Goal: Register for event/course

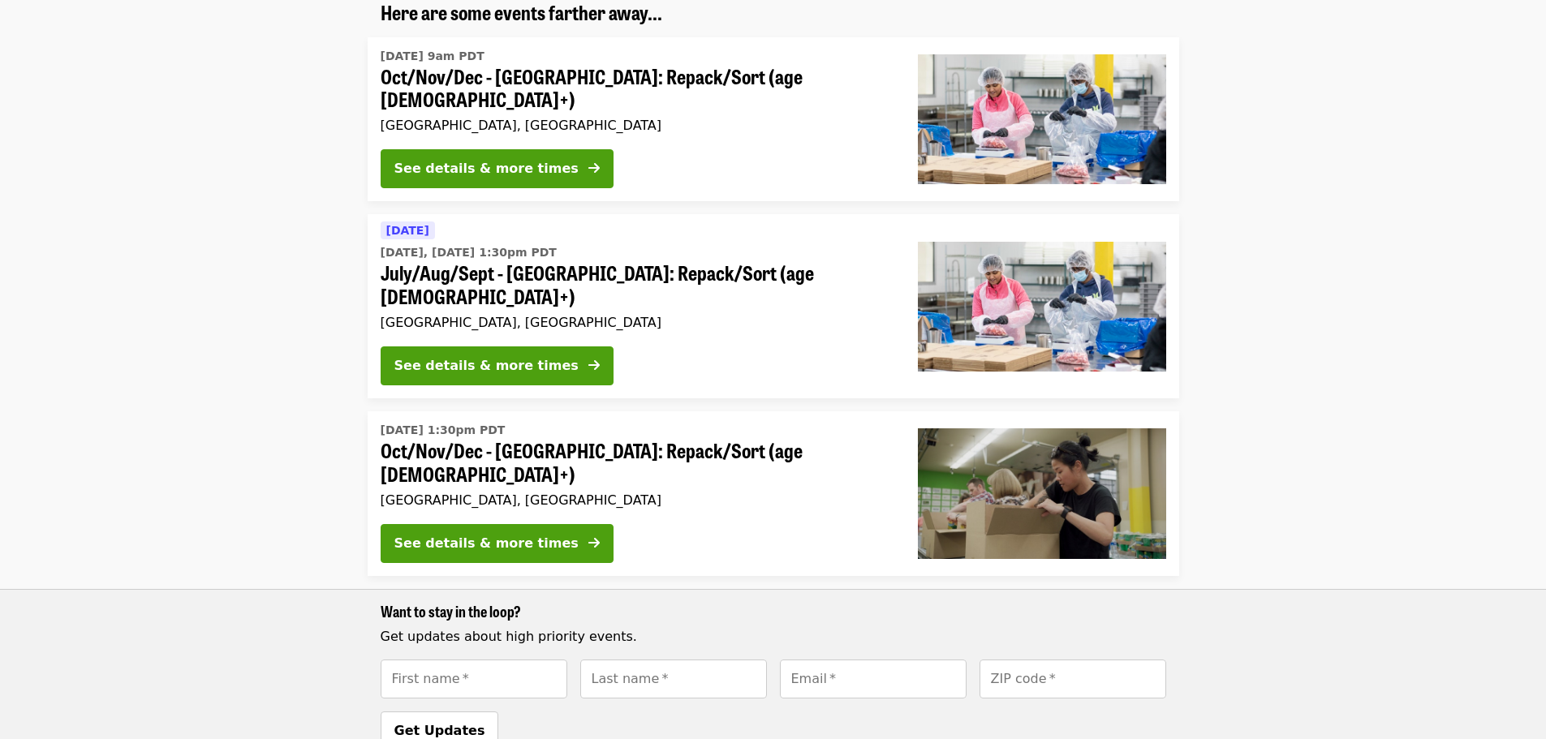
scroll to position [243, 0]
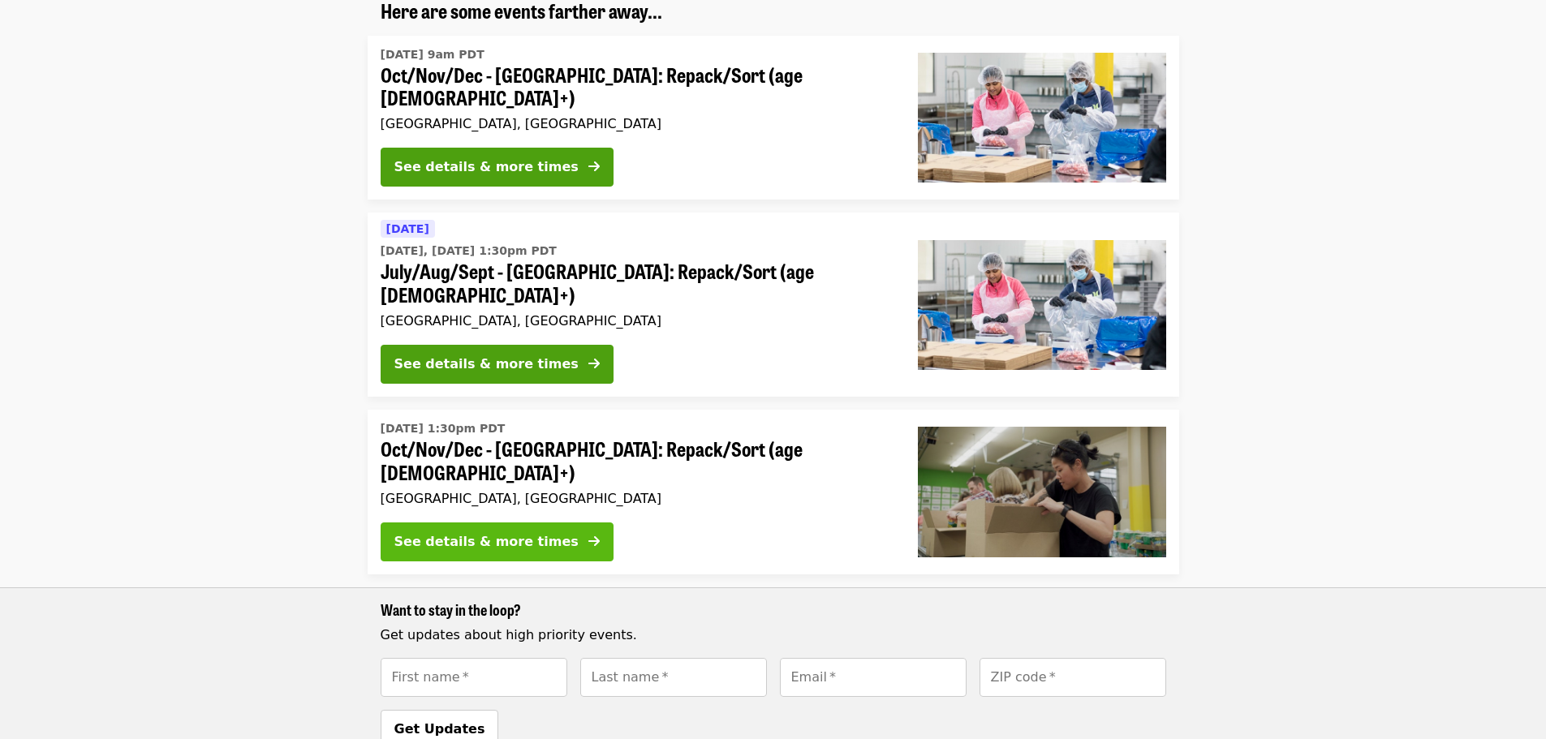
click at [527, 532] on div "See details & more times" at bounding box center [486, 541] width 184 height 19
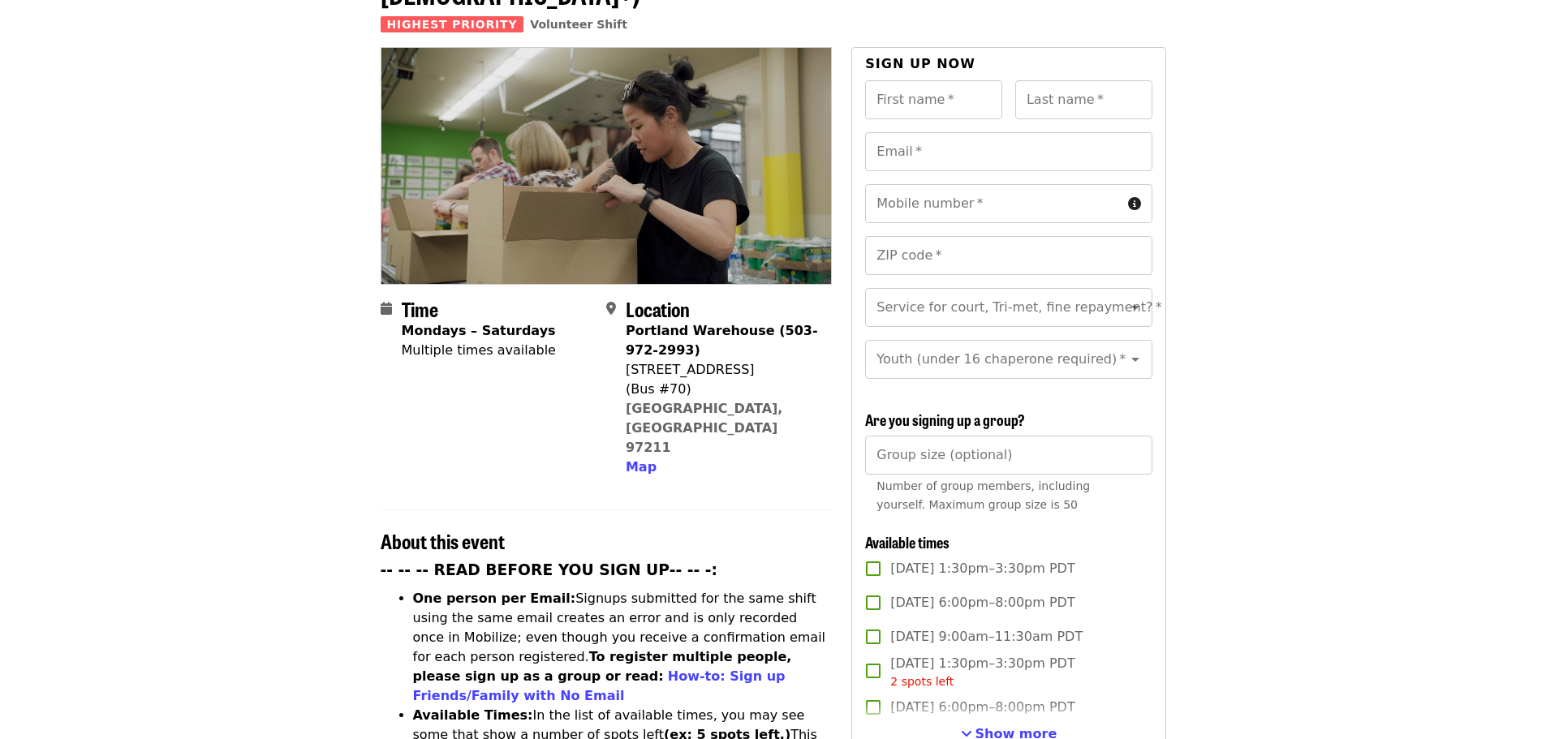
scroll to position [162, 0]
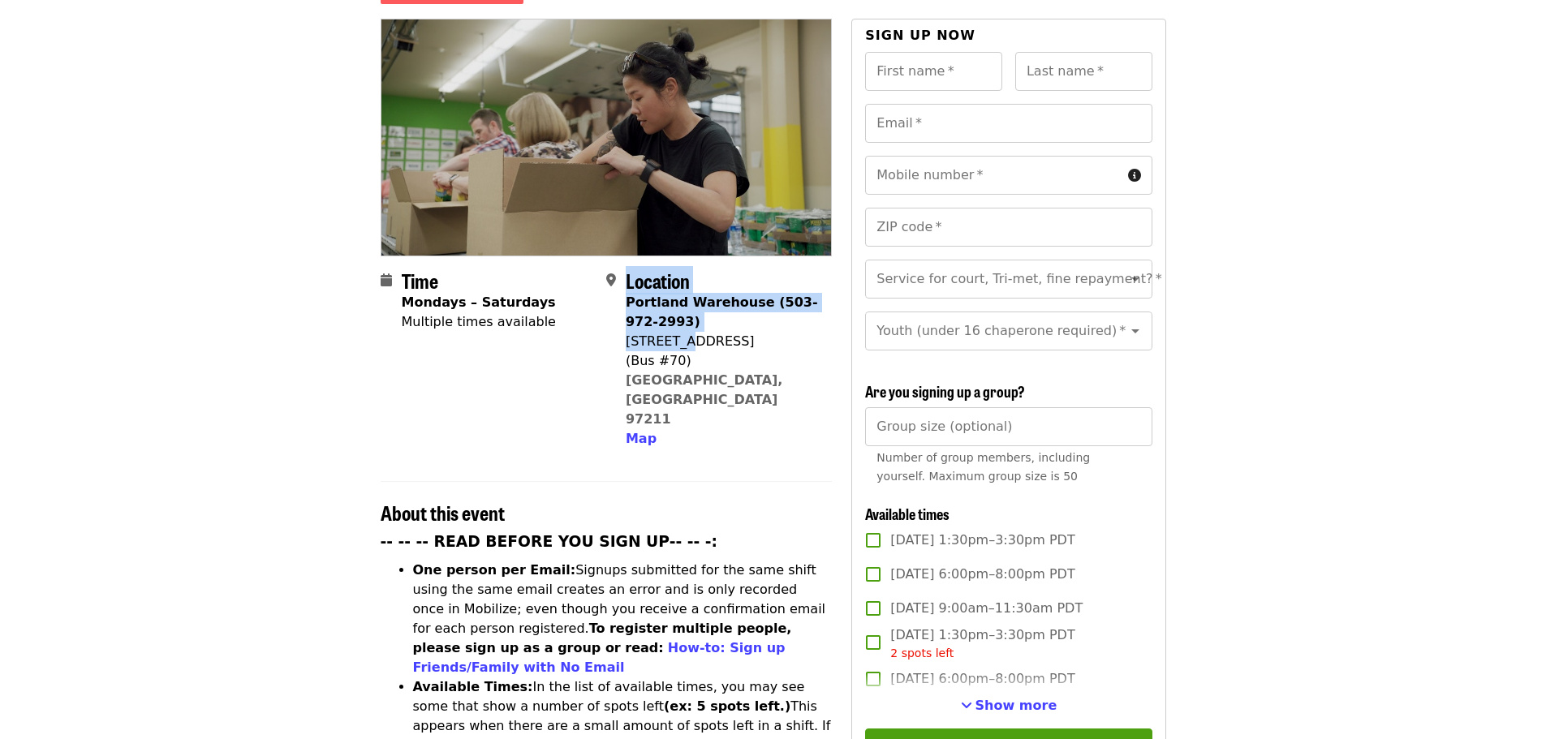
drag, startPoint x: 624, startPoint y: 313, endPoint x: 683, endPoint y: 310, distance: 59.3
click at [683, 310] on div "Location [GEOGRAPHIC_DATA] (503-972-2993) [STREET_ADDRESS] Map" at bounding box center [712, 358] width 213 height 179
click at [755, 332] on div "[STREET_ADDRESS]" at bounding box center [722, 341] width 193 height 19
drag, startPoint x: 626, startPoint y: 312, endPoint x: 755, endPoint y: 308, distance: 129.1
click at [755, 332] on div "[STREET_ADDRESS]" at bounding box center [722, 341] width 193 height 19
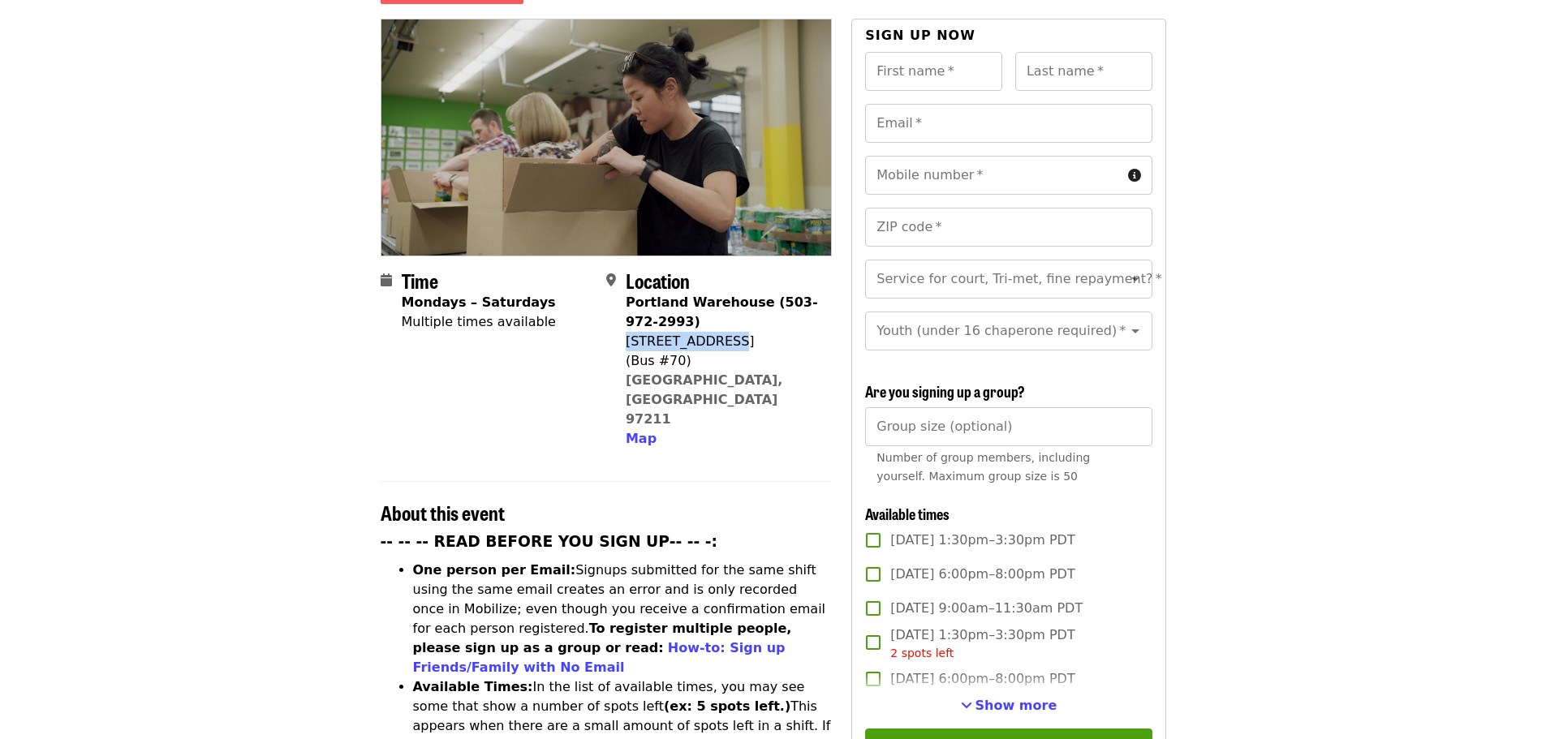
copy div "[STREET_ADDRESS]"
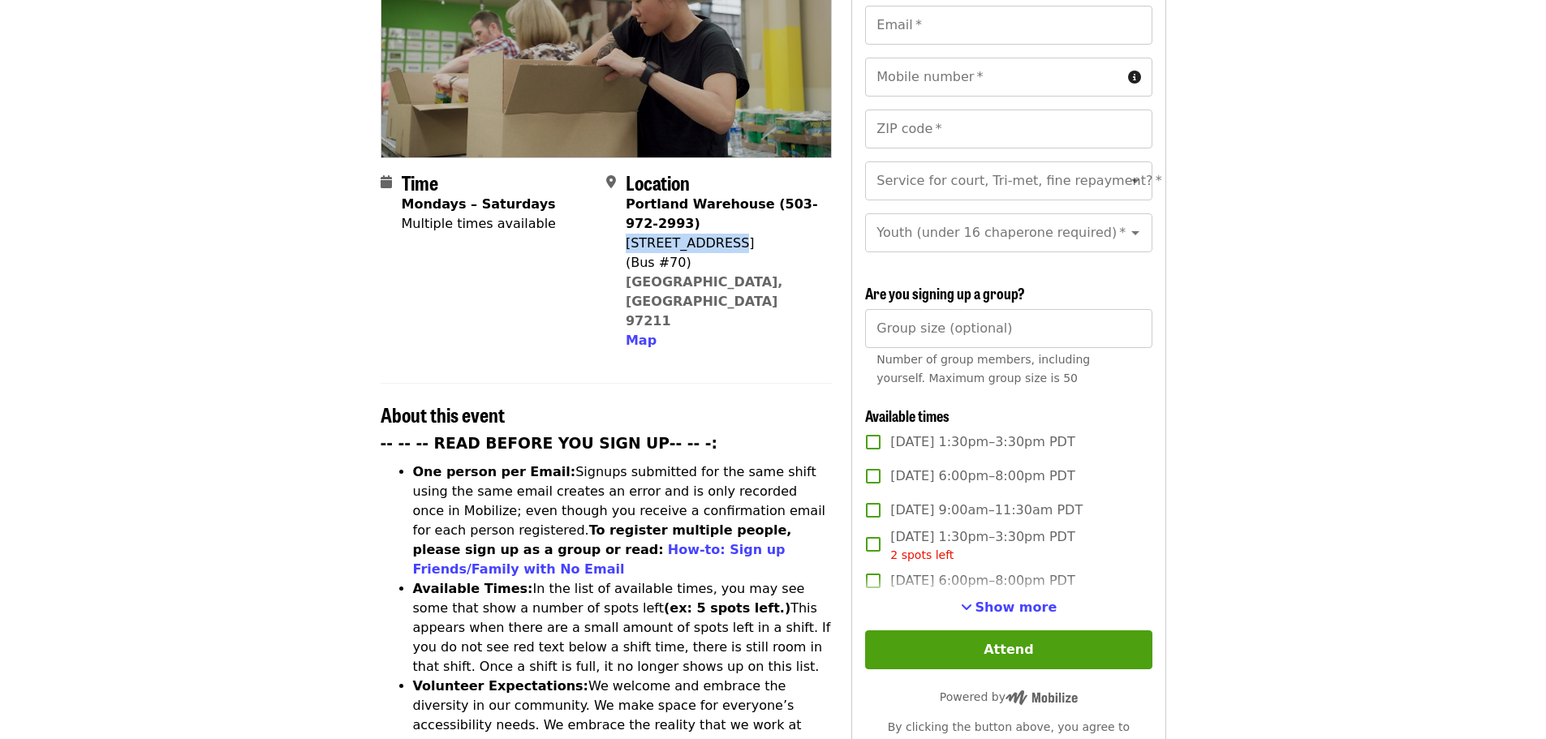
scroll to position [243, 0]
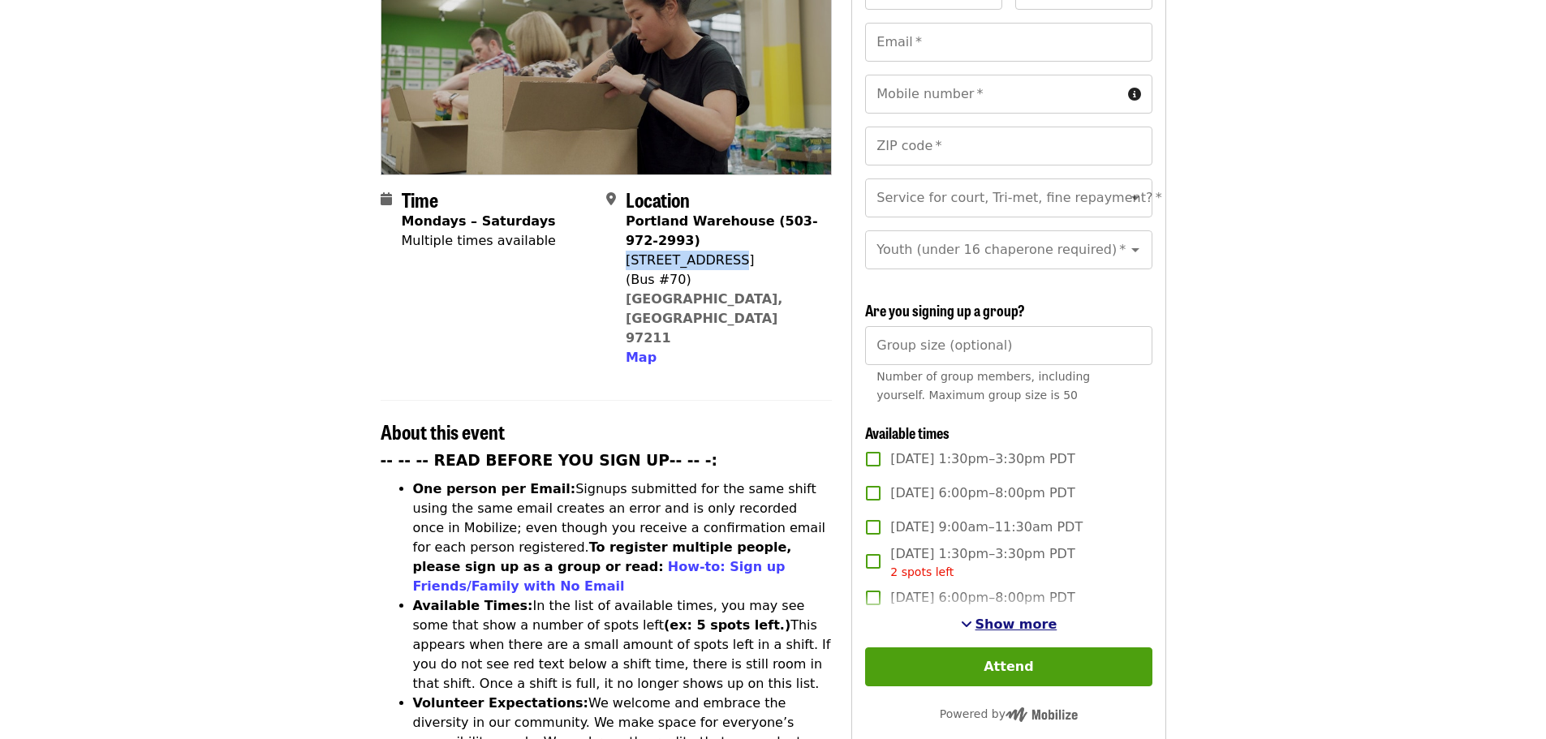
click at [997, 622] on span "Show more" at bounding box center [1016, 624] width 82 height 15
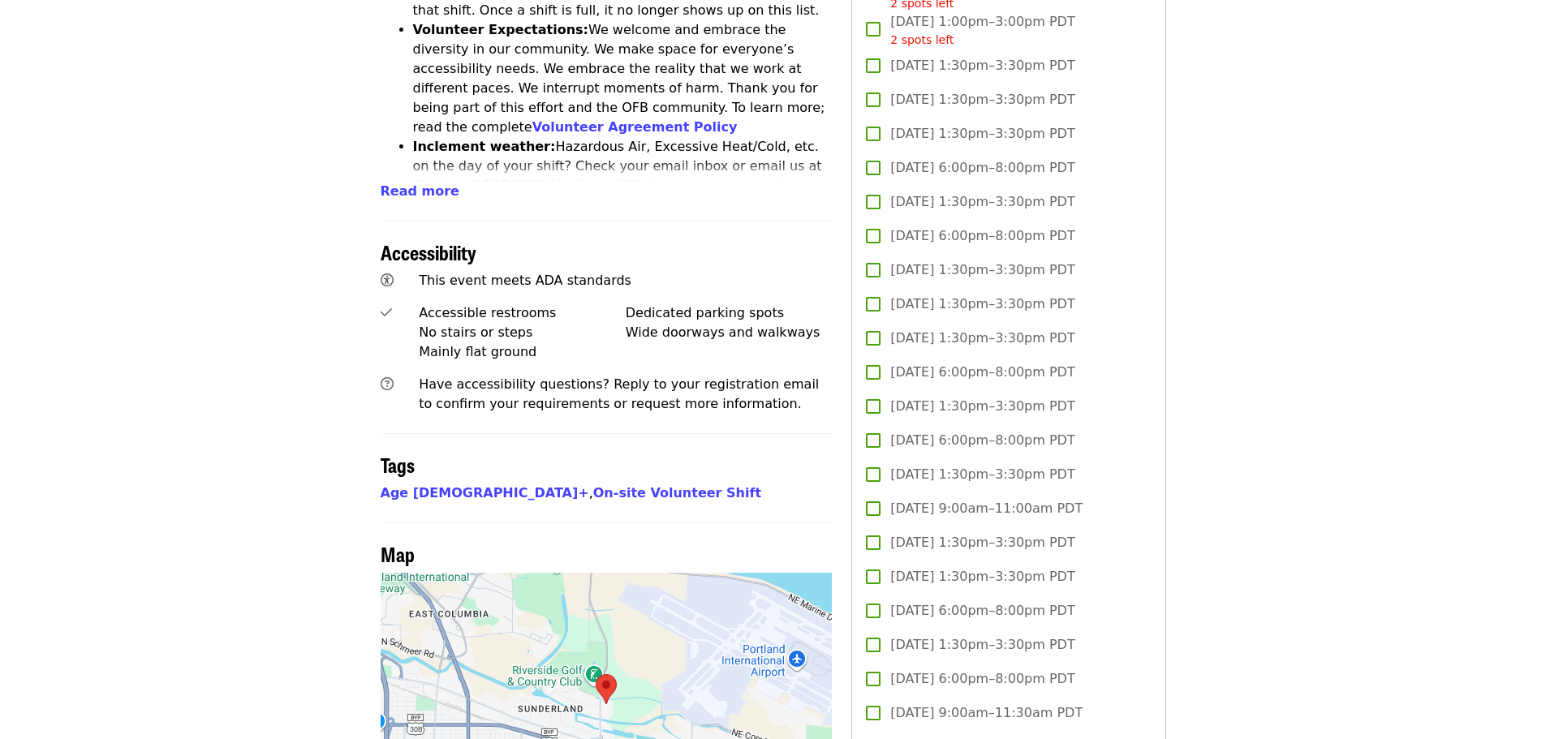
scroll to position [974, 0]
